Goal: Task Accomplishment & Management: Manage account settings

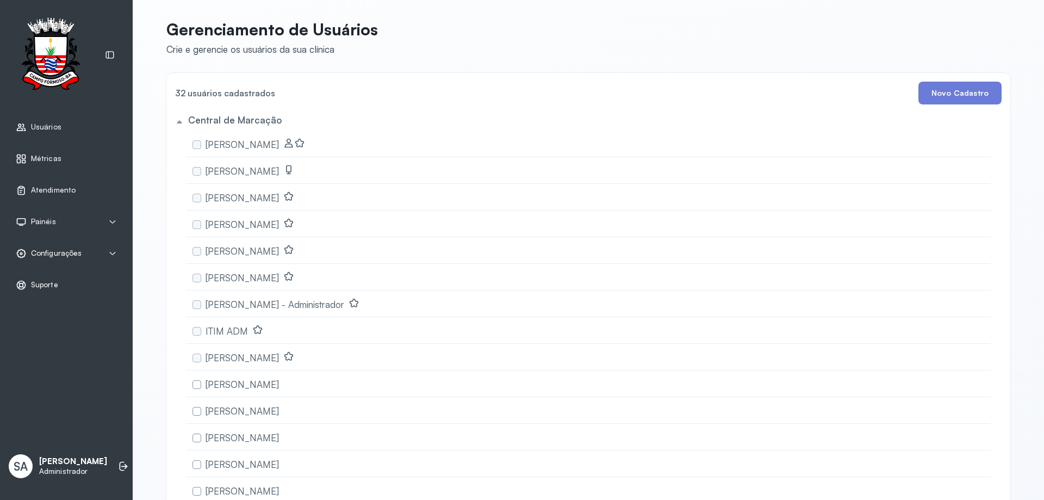
click at [46, 253] on span "Configurações" at bounding box center [56, 252] width 51 height 9
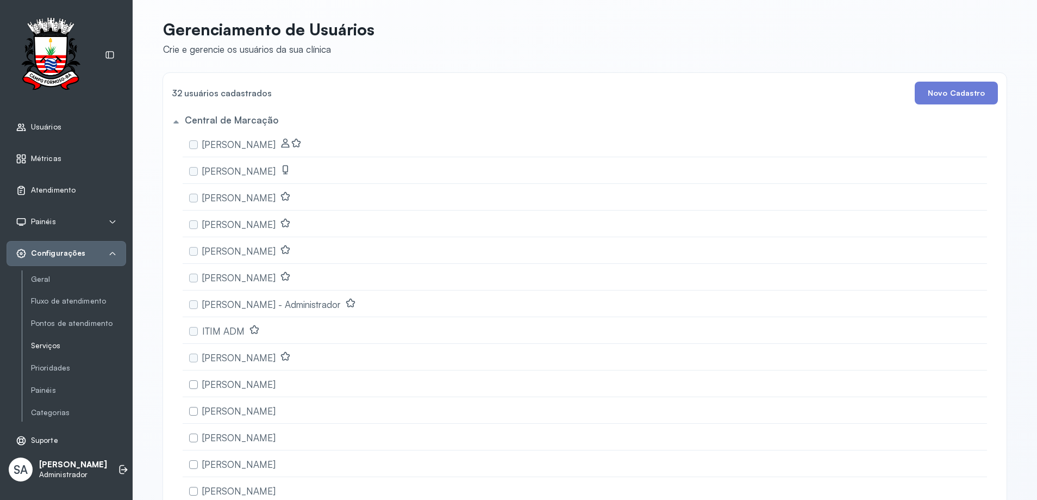
click at [50, 345] on link "Serviços" at bounding box center [78, 345] width 95 height 9
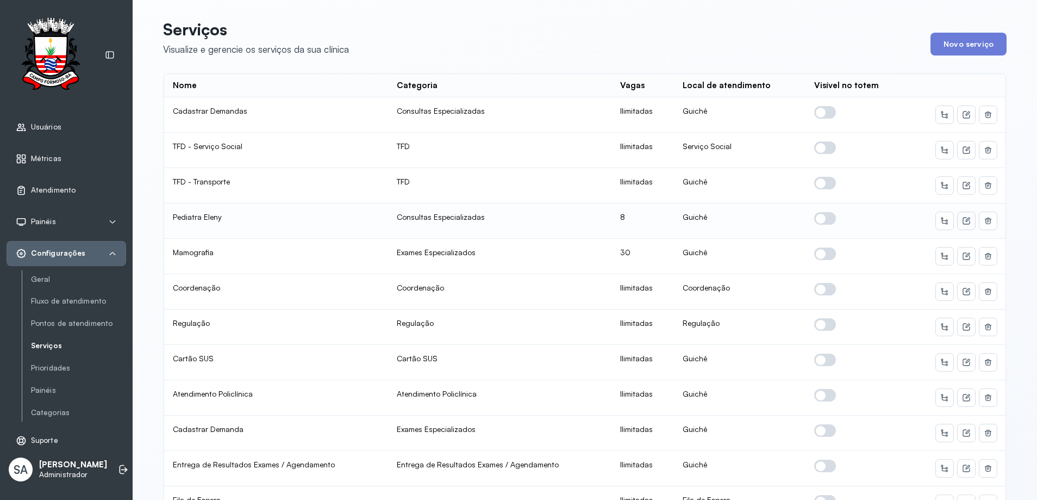
click at [963, 220] on icon at bounding box center [966, 220] width 7 height 7
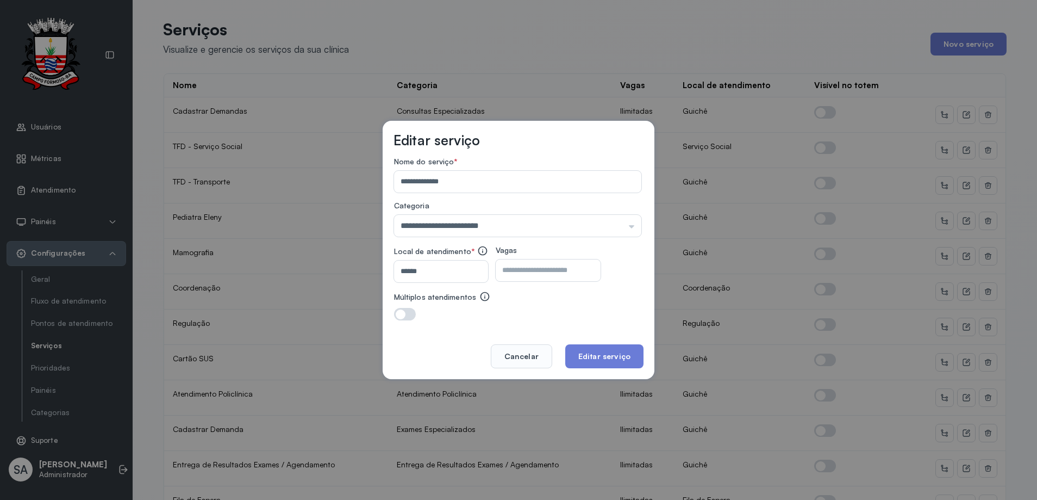
click at [546, 269] on input "*" at bounding box center [539, 270] width 86 height 22
type input "*"
click at [583, 353] on button "Editar serviço" at bounding box center [604, 356] width 78 height 24
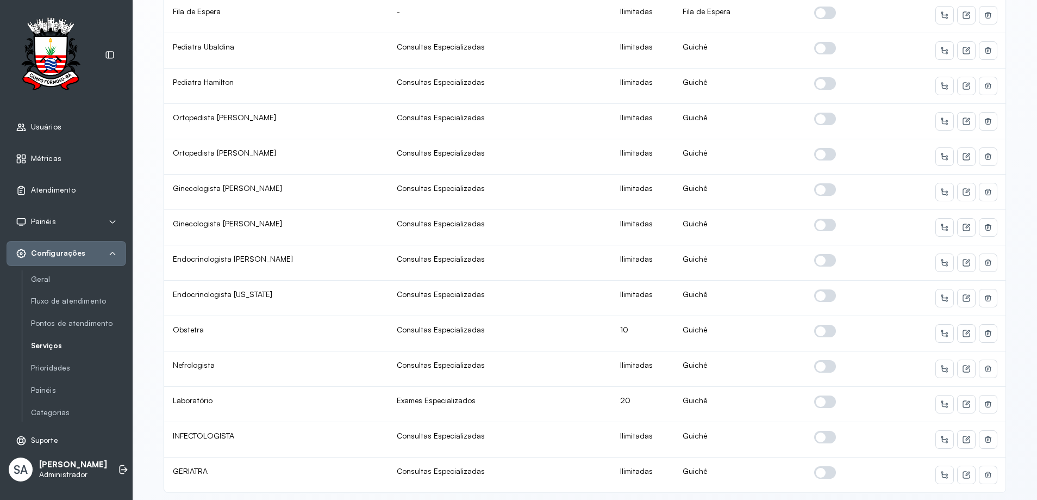
scroll to position [489, 0]
click at [964, 330] on icon at bounding box center [966, 332] width 9 height 9
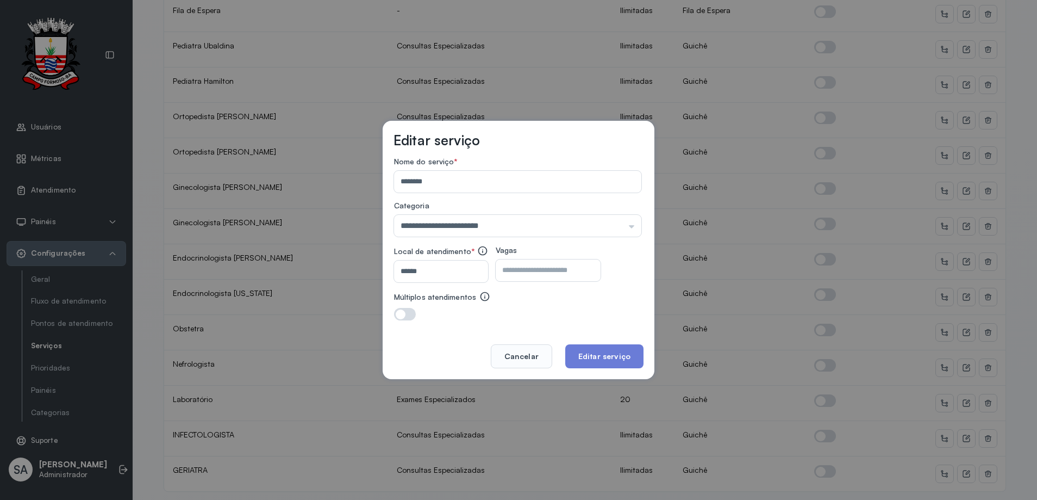
click at [542, 268] on input "**" at bounding box center [539, 270] width 86 height 22
type input "*"
click at [611, 352] on button "Editar serviço" at bounding box center [604, 356] width 78 height 24
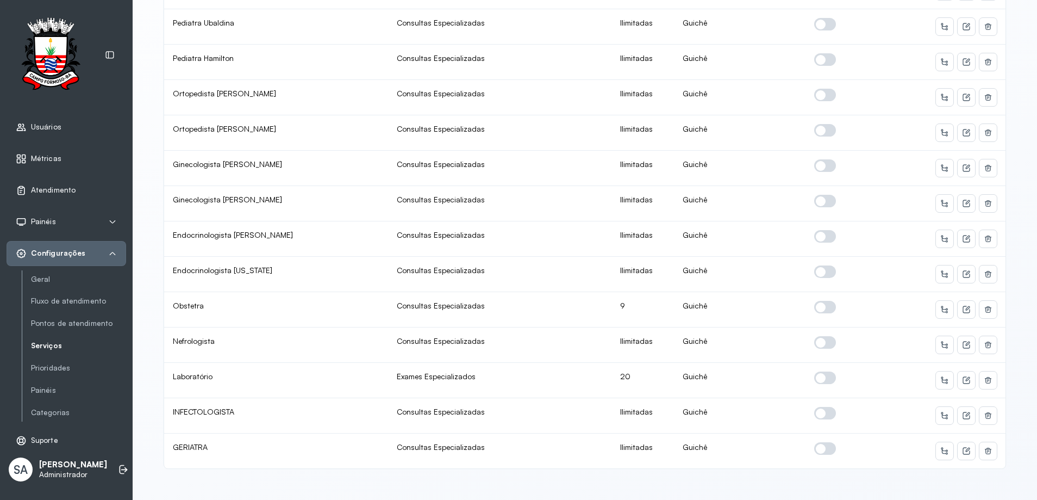
scroll to position [2, 0]
